Goal: Information Seeking & Learning: Learn about a topic

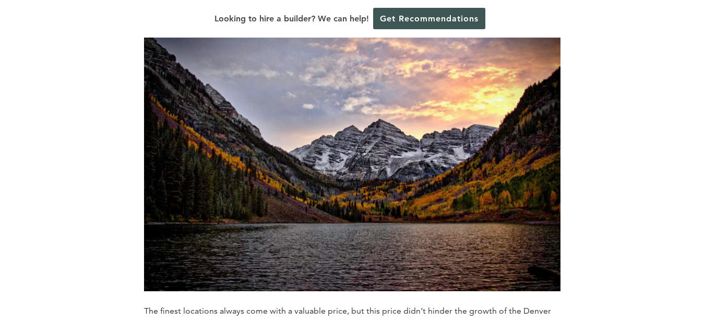
scroll to position [798, 0]
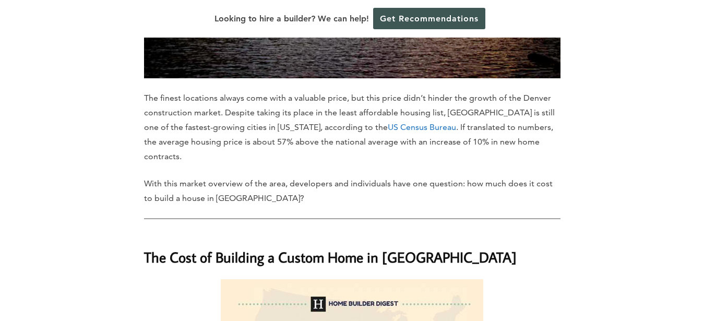
drag, startPoint x: 159, startPoint y: 69, endPoint x: 122, endPoint y: 48, distance: 42.5
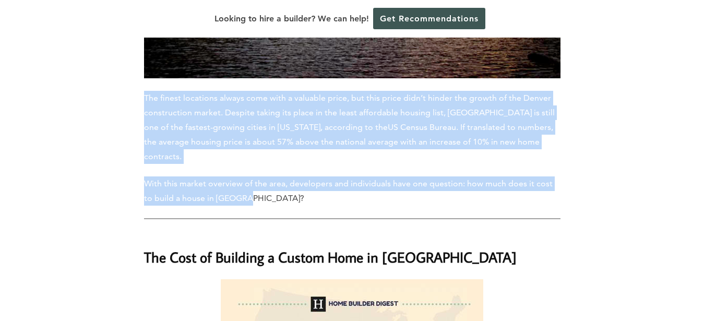
drag, startPoint x: 122, startPoint y: 48, endPoint x: 555, endPoint y: 151, distance: 445.7
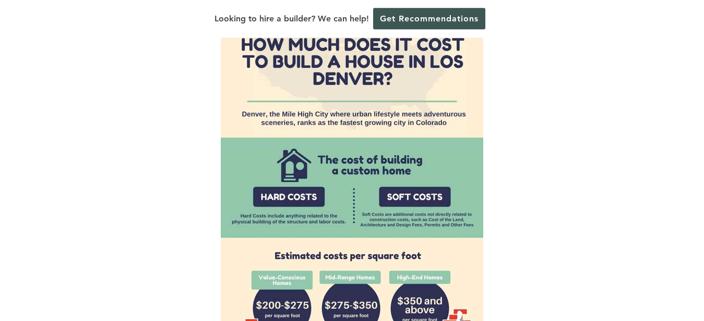
scroll to position [1059, 0]
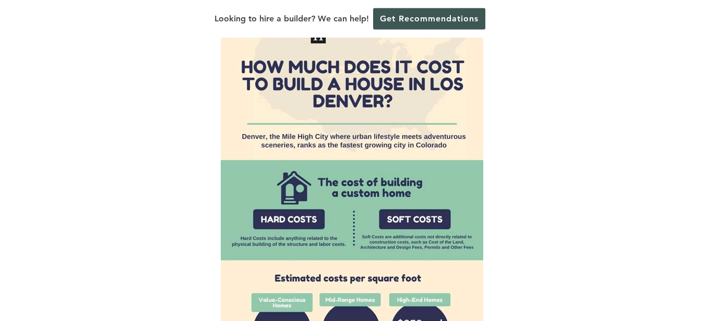
drag, startPoint x: 511, startPoint y: 151, endPoint x: 513, endPoint y: 108, distance: 42.9
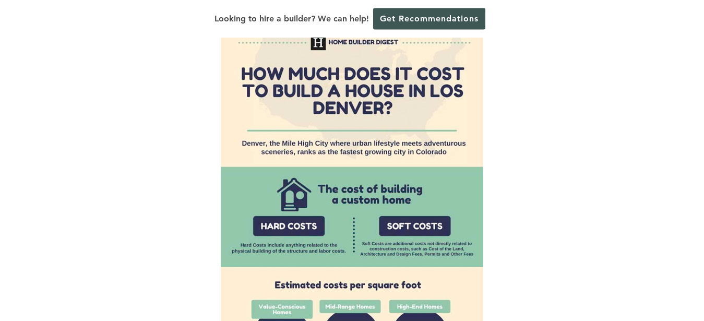
click at [513, 105] on div at bounding box center [352, 226] width 416 height 417
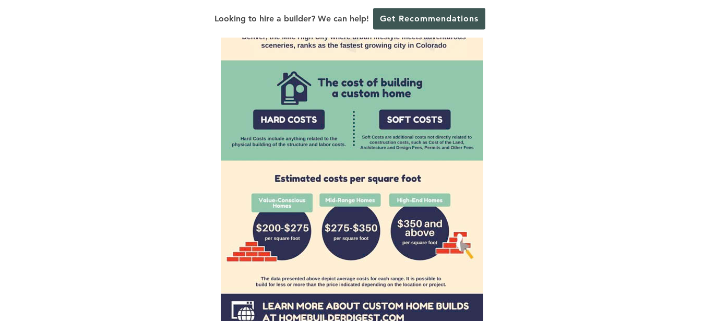
scroll to position [953, 0]
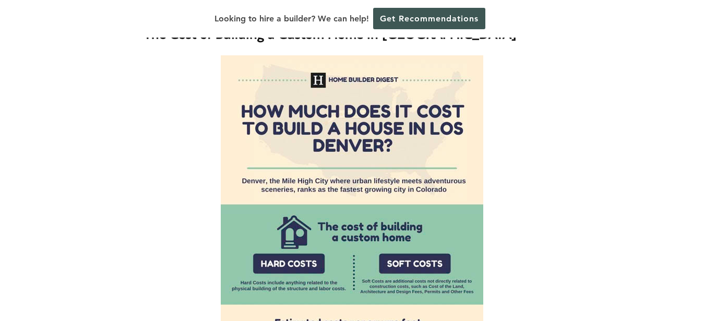
scroll to position [1059, 0]
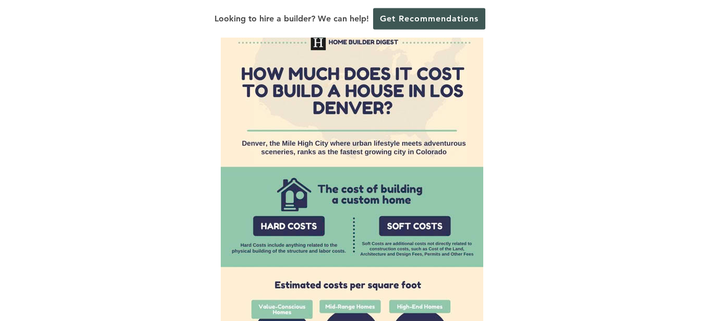
click at [382, 201] on img at bounding box center [352, 226] width 262 height 417
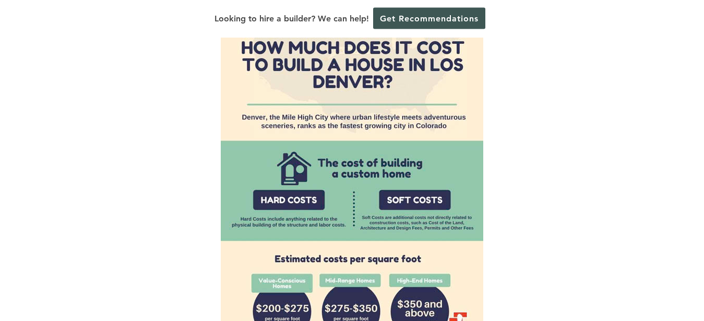
scroll to position [1112, 0]
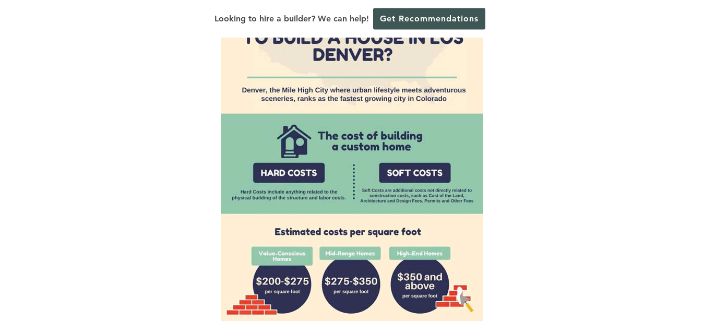
click at [382, 201] on img at bounding box center [352, 173] width 262 height 417
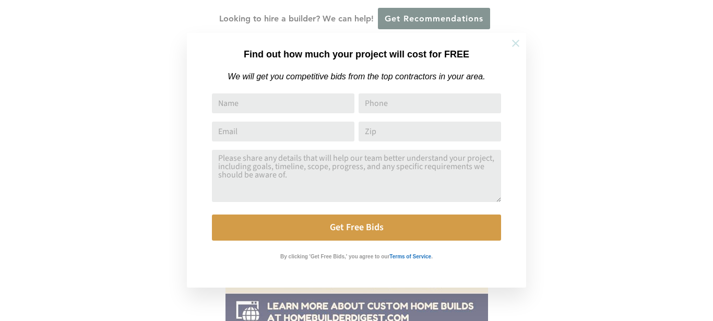
click at [509, 39] on button at bounding box center [515, 43] width 37 height 37
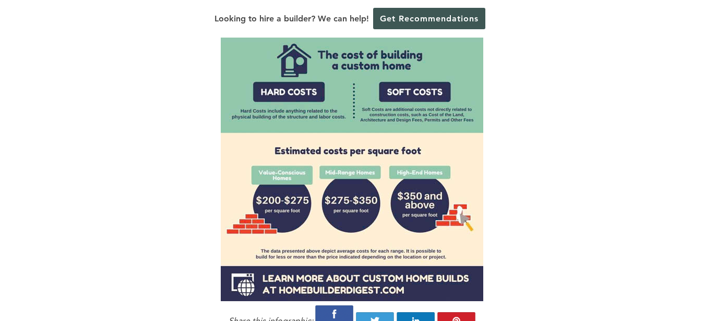
scroll to position [1219, 0]
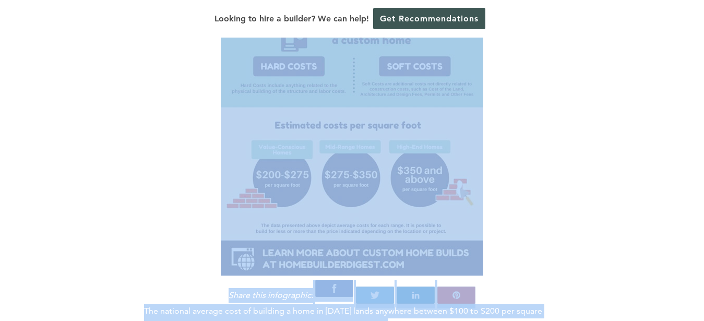
drag, startPoint x: 64, startPoint y: 151, endPoint x: 437, endPoint y: 283, distance: 395.7
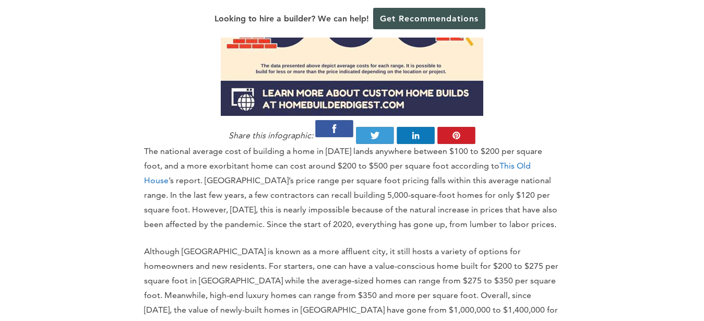
scroll to position [1432, 0]
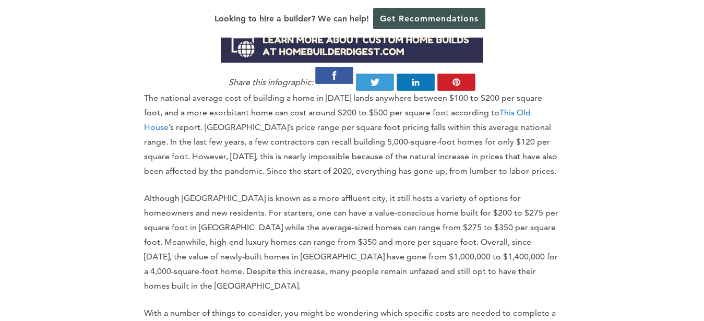
drag, startPoint x: 257, startPoint y: 97, endPoint x: 181, endPoint y: 76, distance: 79.0
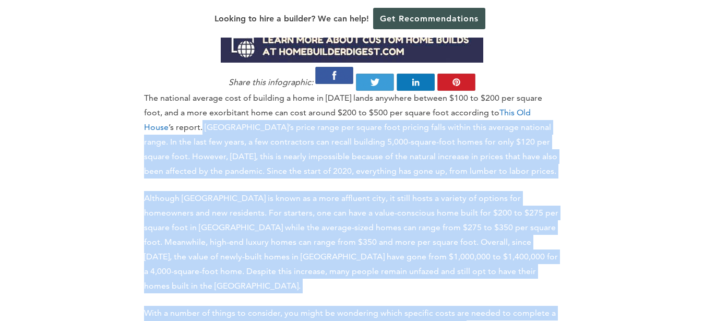
drag, startPoint x: 170, startPoint y: 74, endPoint x: 494, endPoint y: 275, distance: 381.8
drag, startPoint x: 573, startPoint y: 299, endPoint x: 154, endPoint y: 55, distance: 485.2
drag, startPoint x: 151, startPoint y: 53, endPoint x: 127, endPoint y: 42, distance: 26.2
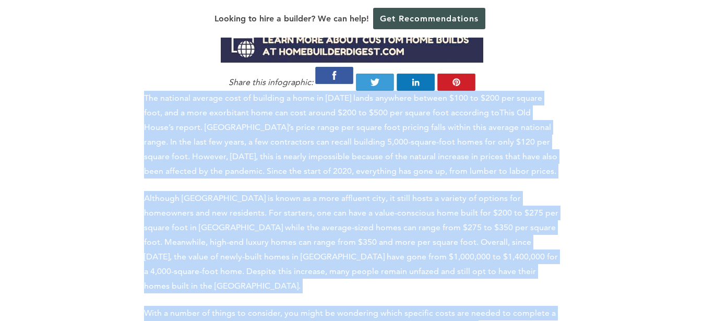
drag, startPoint x: 127, startPoint y: 42, endPoint x: 499, endPoint y: 282, distance: 442.3
drag, startPoint x: 568, startPoint y: 297, endPoint x: 207, endPoint y: 73, distance: 424.6
drag, startPoint x: 207, startPoint y: 73, endPoint x: 153, endPoint y: 43, distance: 62.1
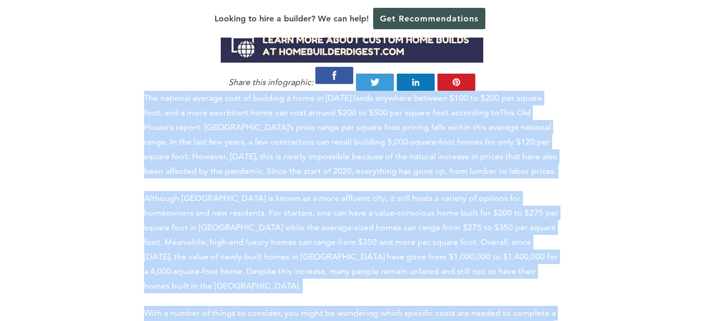
drag, startPoint x: 145, startPoint y: 38, endPoint x: 463, endPoint y: 281, distance: 400.4
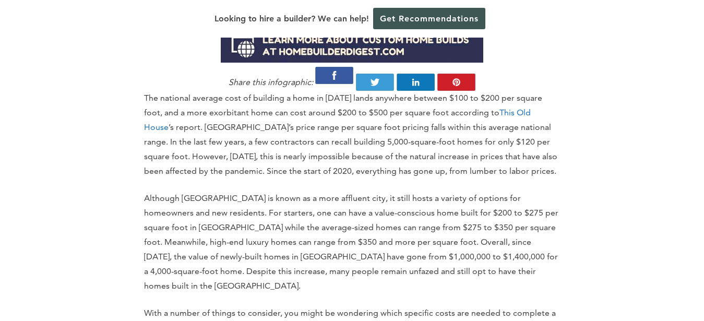
drag, startPoint x: 501, startPoint y: 135, endPoint x: 477, endPoint y: 131, distance: 24.7
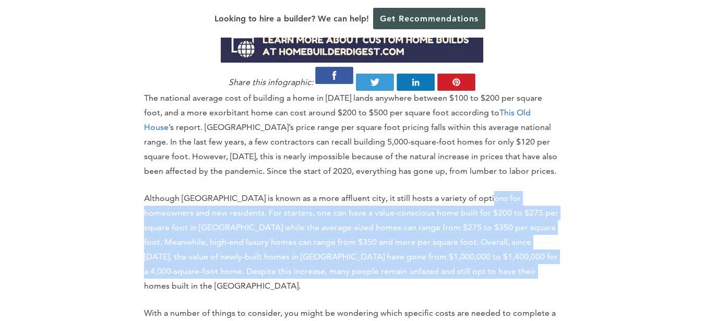
drag, startPoint x: 477, startPoint y: 131, endPoint x: 485, endPoint y: 230, distance: 99.0
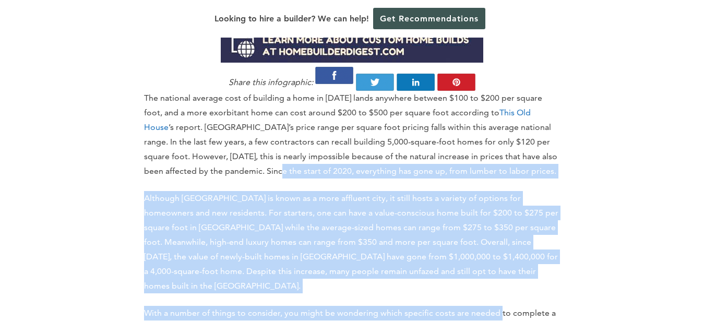
drag, startPoint x: 486, startPoint y: 232, endPoint x: 223, endPoint y: 99, distance: 294.2
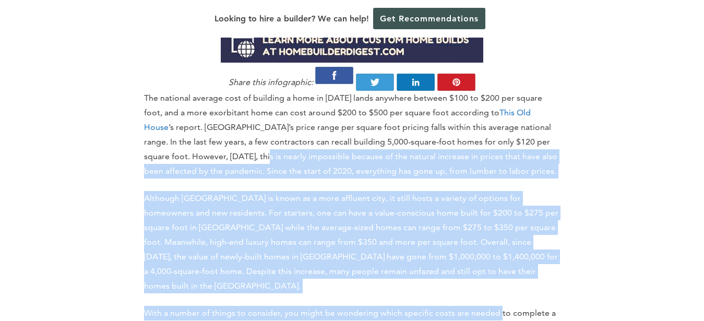
drag, startPoint x: 138, startPoint y: 55, endPoint x: 123, endPoint y: 47, distance: 16.8
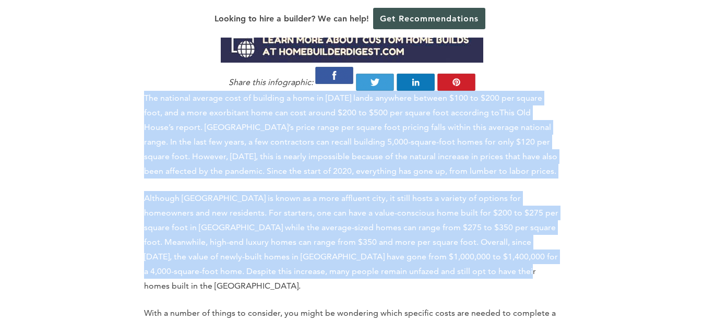
drag, startPoint x: 114, startPoint y: 44, endPoint x: 466, endPoint y: 214, distance: 391.8
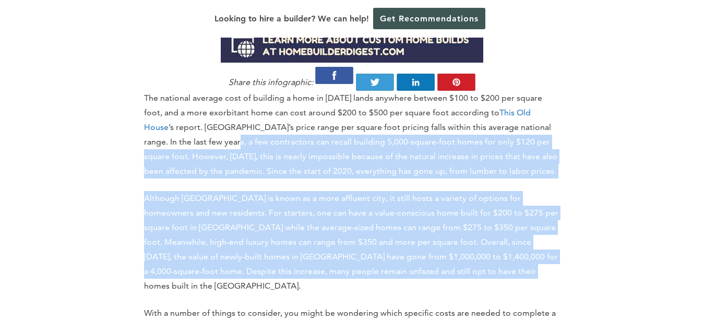
drag, startPoint x: 497, startPoint y: 223, endPoint x: 157, endPoint y: 54, distance: 379.6
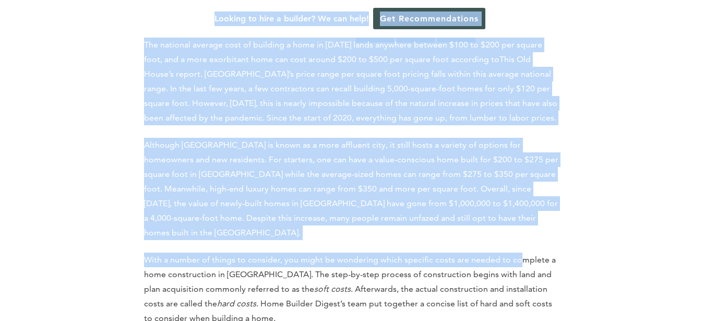
scroll to position [1538, 0]
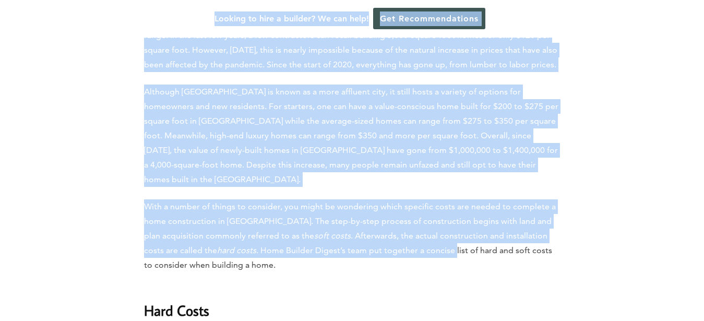
drag, startPoint x: 131, startPoint y: 27, endPoint x: 394, endPoint y: 179, distance: 304.1
click at [394, 199] on p "With a number of things to consider, you might be wondering which specific cost…" at bounding box center [352, 235] width 416 height 73
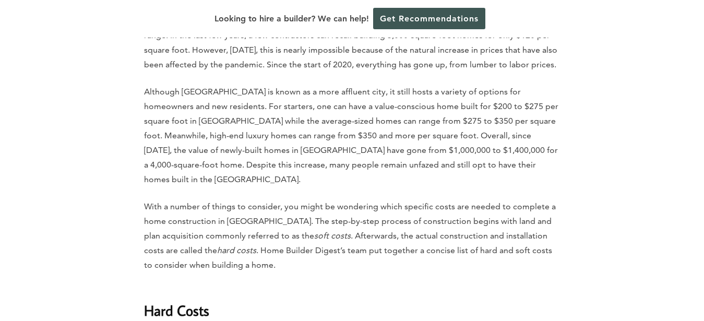
scroll to position [1698, 0]
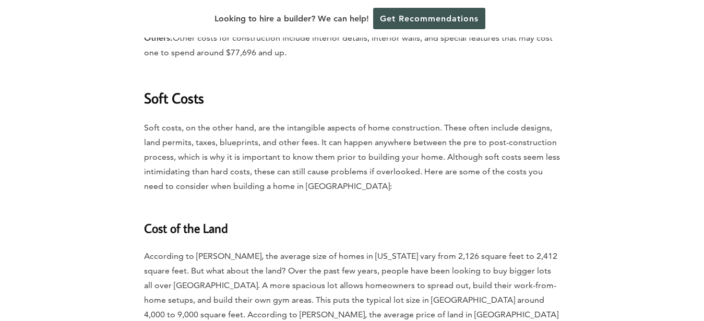
scroll to position [2443, 0]
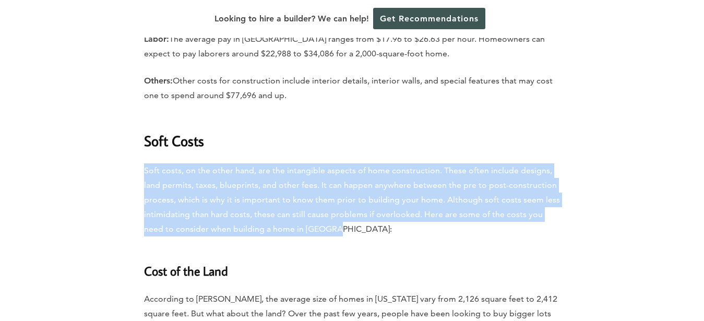
drag, startPoint x: 235, startPoint y: 73, endPoint x: 435, endPoint y: 161, distance: 218.9
click at [442, 163] on p "Soft costs, on the other hand, are the intangible aspects of home construction.…" at bounding box center [352, 199] width 416 height 73
drag, startPoint x: 442, startPoint y: 161, endPoint x: 175, endPoint y: 95, distance: 274.6
click at [192, 163] on p "Soft costs, on the other hand, are the intangible aspects of home construction.…" at bounding box center [352, 199] width 416 height 73
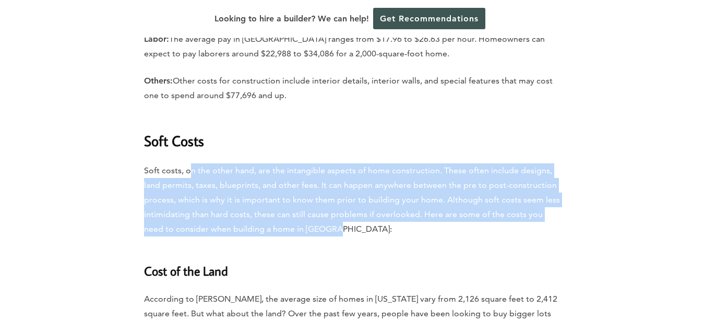
drag, startPoint x: 161, startPoint y: 89, endPoint x: 141, endPoint y: 76, distance: 23.5
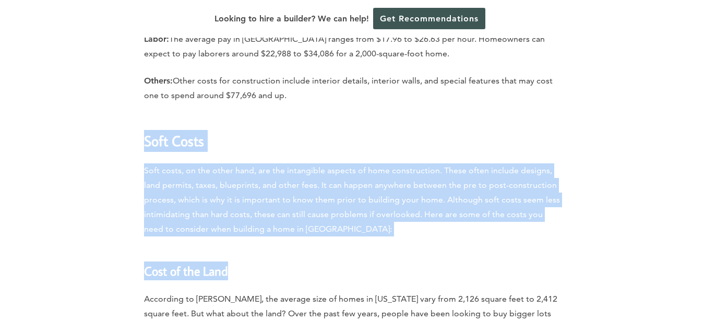
drag, startPoint x: 129, startPoint y: 65, endPoint x: 383, endPoint y: 187, distance: 281.4
click at [383, 249] on h3 "Cost of the Land" at bounding box center [352, 264] width 416 height 31
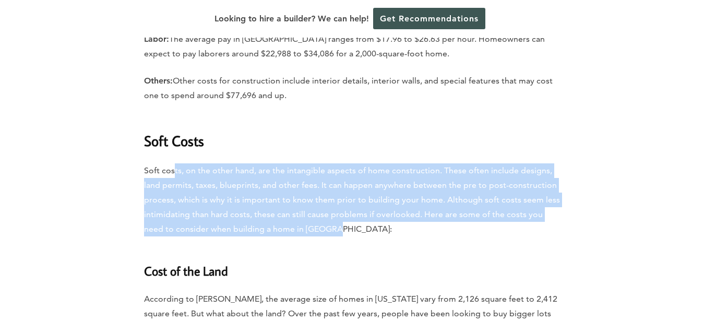
drag, startPoint x: 355, startPoint y: 168, endPoint x: 135, endPoint y: 69, distance: 241.3
drag, startPoint x: 118, startPoint y: 63, endPoint x: 352, endPoint y: 163, distance: 255.0
click at [352, 163] on p "Soft costs, on the other hand, are the intangible aspects of home construction.…" at bounding box center [352, 199] width 416 height 73
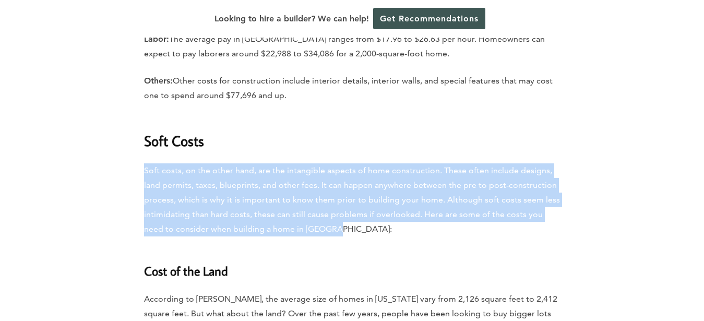
drag, startPoint x: 352, startPoint y: 163, endPoint x: 117, endPoint y: 83, distance: 248.2
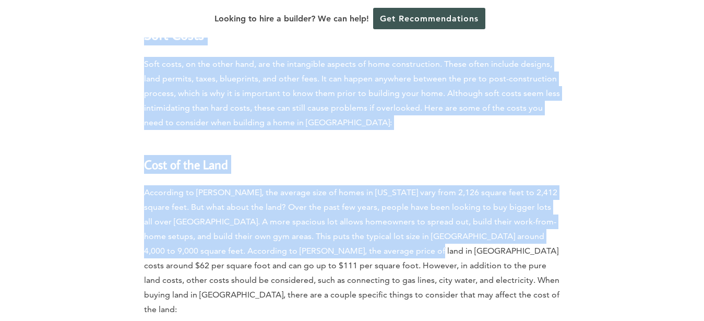
scroll to position [2603, 0]
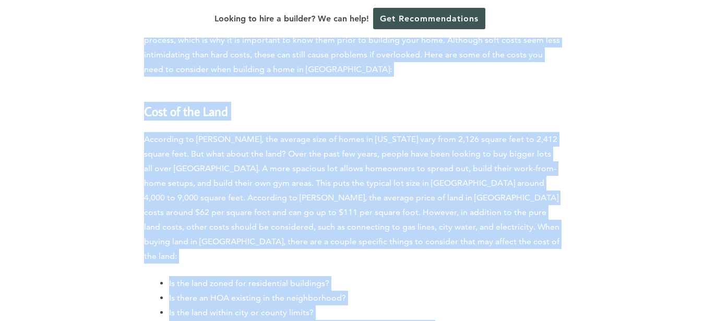
drag, startPoint x: 105, startPoint y: 76, endPoint x: 504, endPoint y: 249, distance: 434.8
click at [504, 320] on li "How accessible is the area from schools, hospitals, and other services?" at bounding box center [364, 327] width 391 height 15
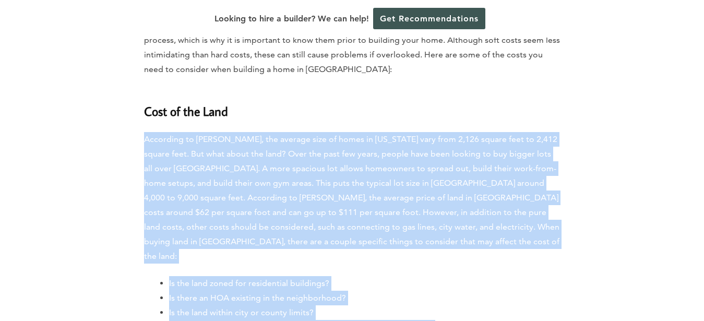
drag, startPoint x: 504, startPoint y: 249, endPoint x: 122, endPoint y: 53, distance: 428.9
drag, startPoint x: 117, startPoint y: 51, endPoint x: 499, endPoint y: 248, distance: 430.3
click at [499, 320] on li "How accessible is the area from schools, hospitals, and other services?" at bounding box center [364, 327] width 391 height 15
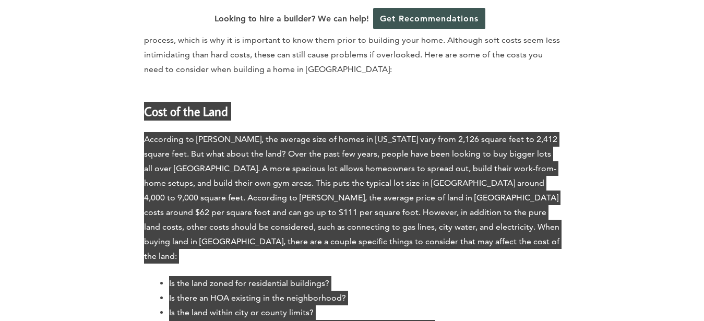
drag, startPoint x: 499, startPoint y: 248, endPoint x: 226, endPoint y: 89, distance: 316.2
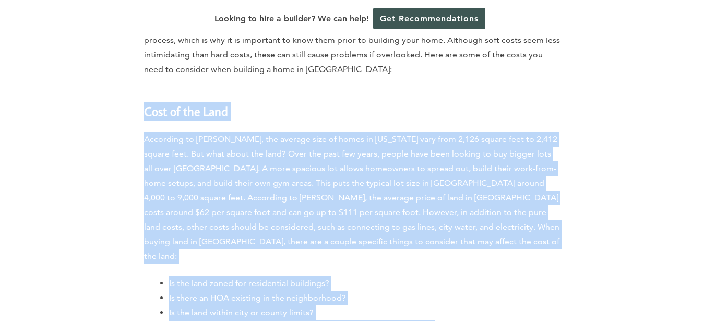
click at [345, 132] on p "According to [PERSON_NAME], the average size of homes in [US_STATE] vary from 2…" at bounding box center [352, 197] width 416 height 131
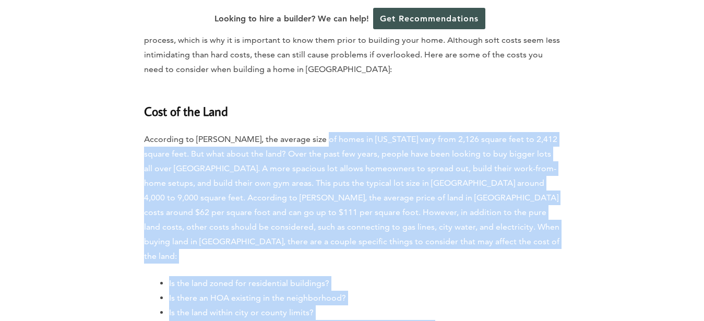
drag, startPoint x: 316, startPoint y: 63, endPoint x: 490, endPoint y: 262, distance: 264.8
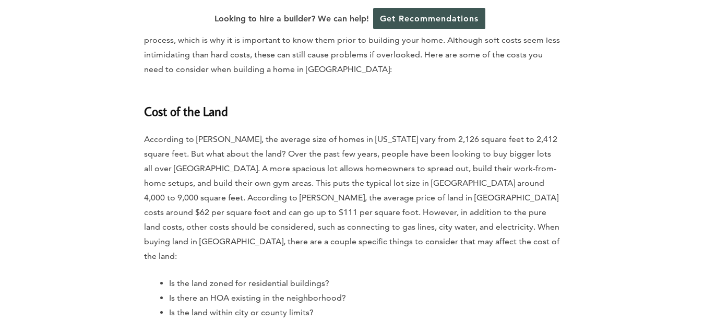
drag, startPoint x: 493, startPoint y: 265, endPoint x: 488, endPoint y: 261, distance: 6.4
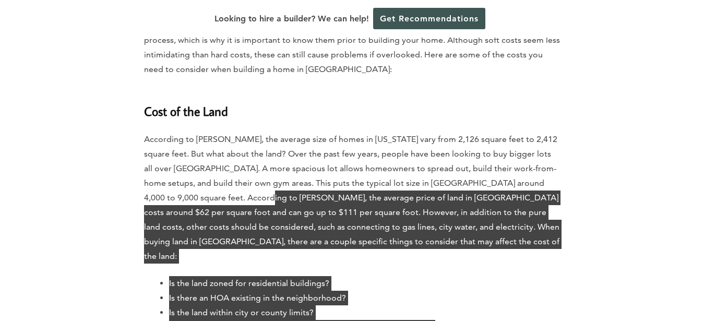
drag, startPoint x: 457, startPoint y: 245, endPoint x: 142, endPoint y: 66, distance: 361.3
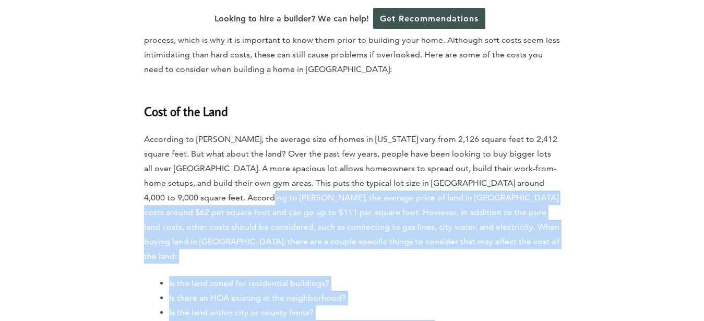
drag, startPoint x: 132, startPoint y: 60, endPoint x: 117, endPoint y: 51, distance: 17.4
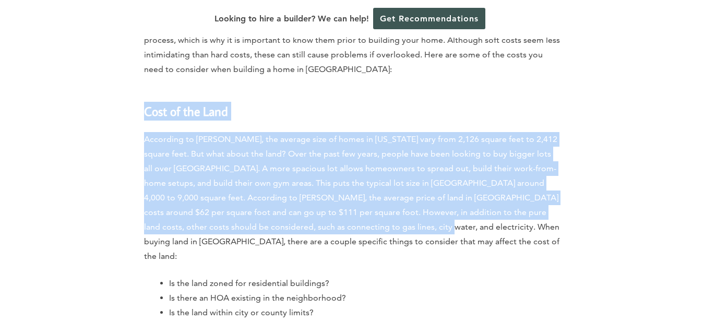
drag, startPoint x: 117, startPoint y: 51, endPoint x: 426, endPoint y: 173, distance: 332.3
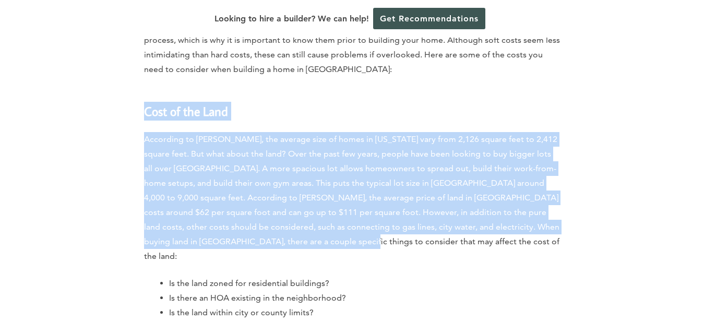
click at [447, 132] on p "According to [PERSON_NAME], the average size of homes in [US_STATE] vary from 2…" at bounding box center [352, 197] width 416 height 131
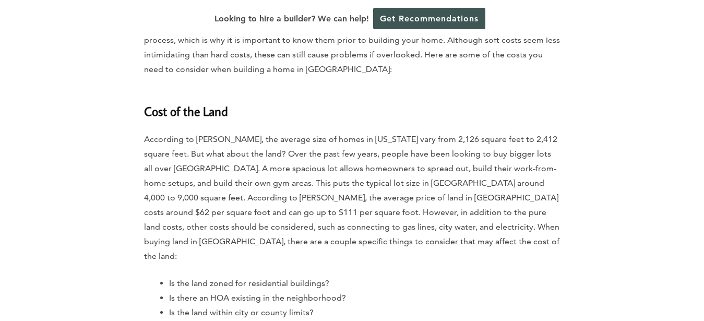
drag, startPoint x: 344, startPoint y: 63, endPoint x: 293, endPoint y: 51, distance: 53.2
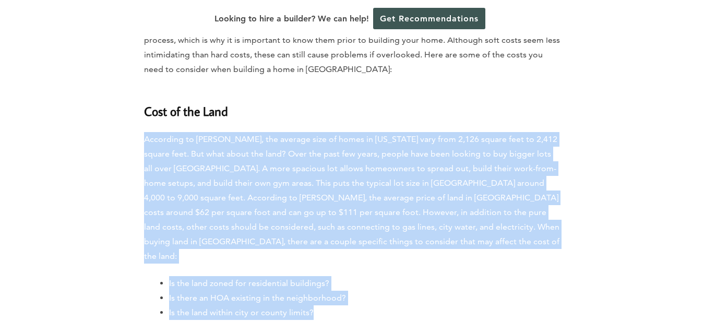
drag, startPoint x: 293, startPoint y: 51, endPoint x: 491, endPoint y: 239, distance: 273.8
click at [493, 320] on li "How accessible is the area from schools, hospitals, and other services?" at bounding box center [364, 327] width 391 height 15
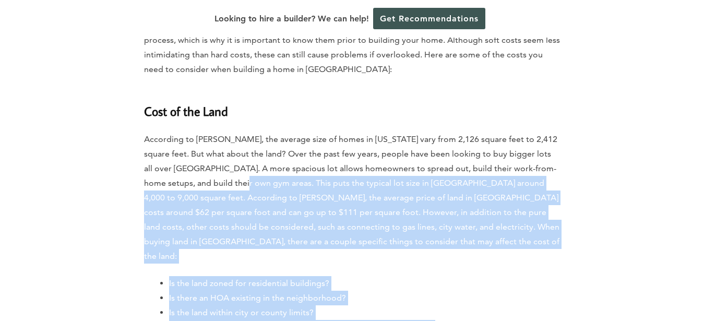
drag, startPoint x: 493, startPoint y: 243, endPoint x: 206, endPoint y: 95, distance: 322.7
drag, startPoint x: 194, startPoint y: 90, endPoint x: 183, endPoint y: 83, distance: 12.9
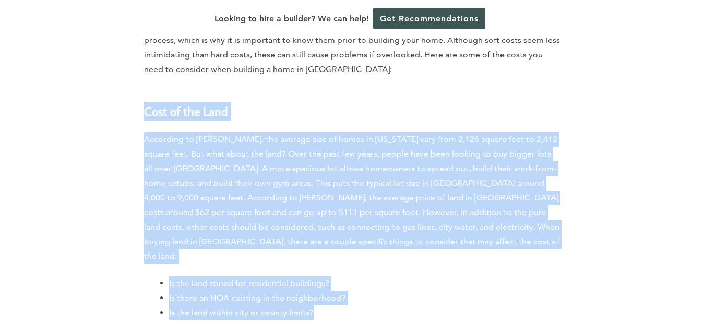
drag, startPoint x: 132, startPoint y: 48, endPoint x: 444, endPoint y: 241, distance: 366.6
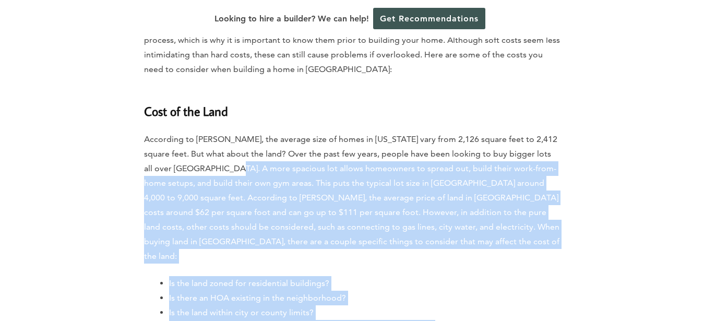
drag, startPoint x: 494, startPoint y: 245, endPoint x: 196, endPoint y: 77, distance: 342.7
drag, startPoint x: 181, startPoint y: 72, endPoint x: 154, endPoint y: 51, distance: 33.8
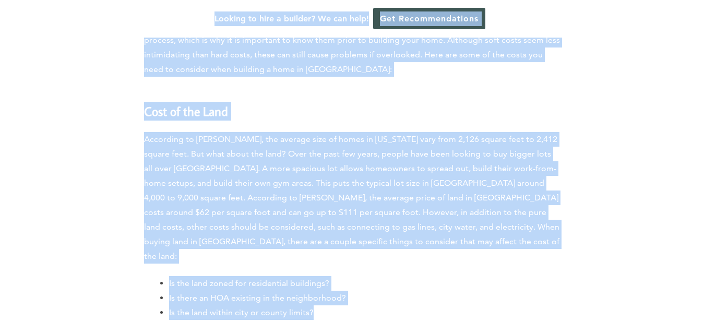
drag
click at [488, 305] on li "Is the land within city or county limits?" at bounding box center [364, 312] width 391 height 15
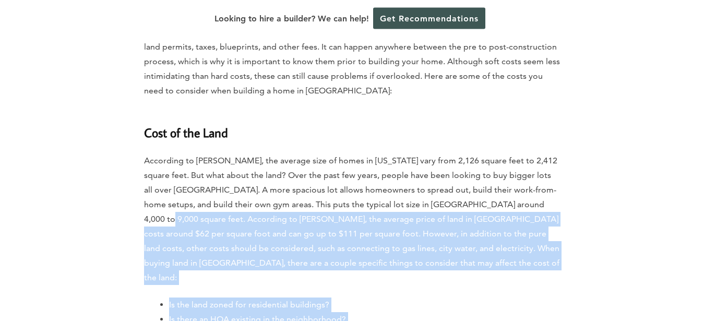
scroll to position [2561, 0]
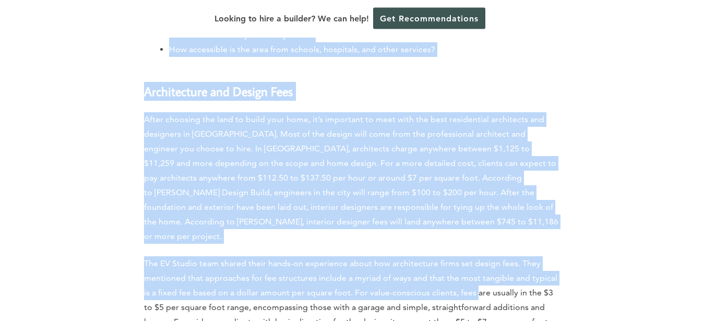
scroll to position [2881, 0]
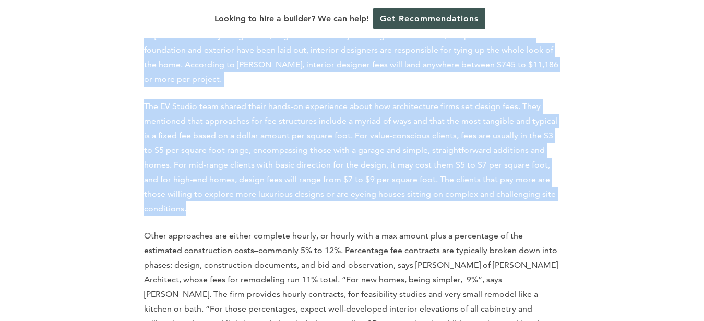
scroll to position [3041, 0]
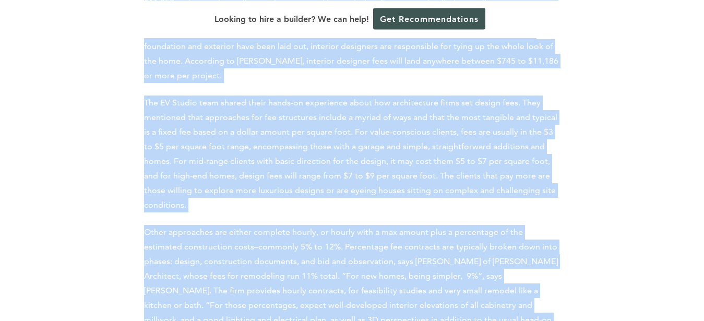
drag, startPoint x: 171, startPoint y: 97, endPoint x: 427, endPoint y: 227, distance: 287.5
click at [427, 227] on p "Other approaches are either complete hourly, or hourly with a max amount plus a…" at bounding box center [352, 283] width 416 height 117
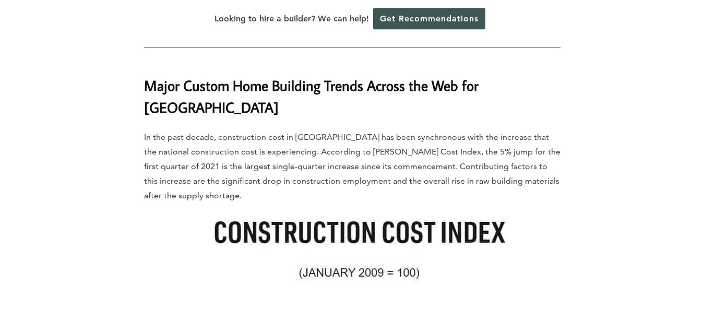
drag, startPoint x: 440, startPoint y: 184, endPoint x: 429, endPoint y: 233, distance: 49.6
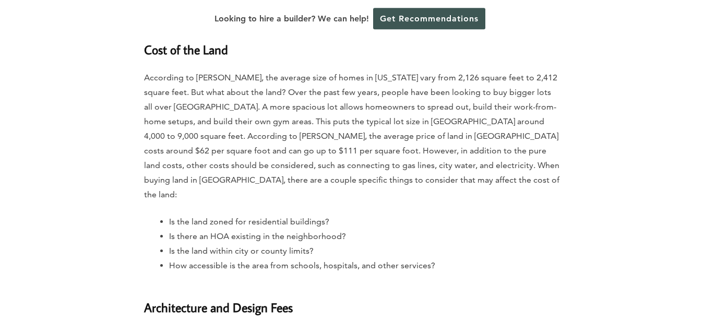
scroll to position [2207, 0]
